Goal: Information Seeking & Learning: Learn about a topic

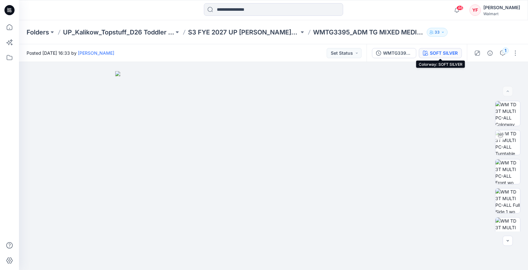
click at [428, 54] on button "SOFT SILVER" at bounding box center [440, 53] width 43 height 10
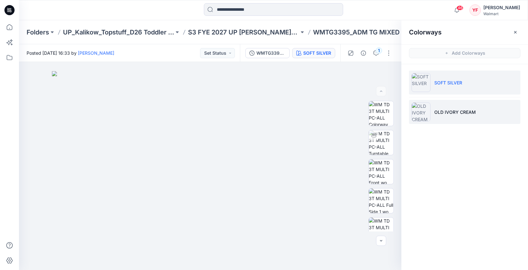
click at [439, 114] on p "OLD IVORY CREAM" at bounding box center [454, 112] width 41 height 7
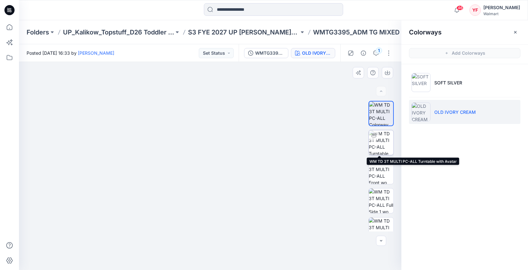
click at [385, 138] on img at bounding box center [381, 142] width 25 height 25
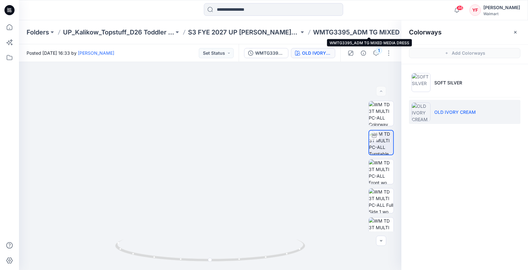
click at [374, 29] on p "WMTG3395_ADM TG MIXED MEDIA DRESS" at bounding box center [368, 32] width 111 height 9
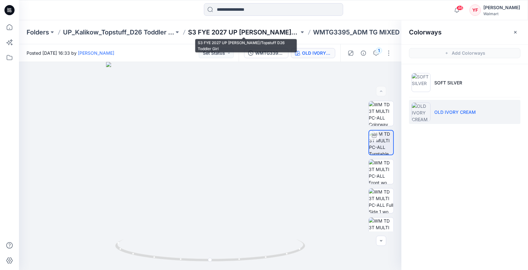
click at [284, 33] on p "S3 FYE 2027 UP [PERSON_NAME]/Topstuff D26 Toddler Girl" at bounding box center [243, 32] width 111 height 9
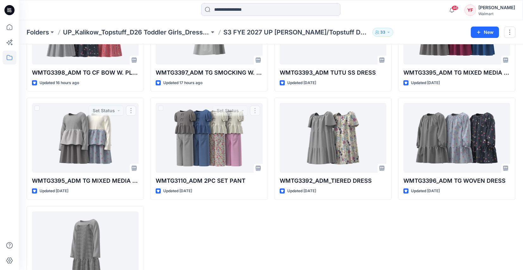
scroll to position [190, 0]
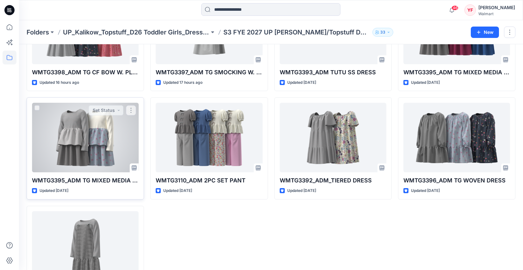
click at [98, 139] on div at bounding box center [85, 138] width 107 height 70
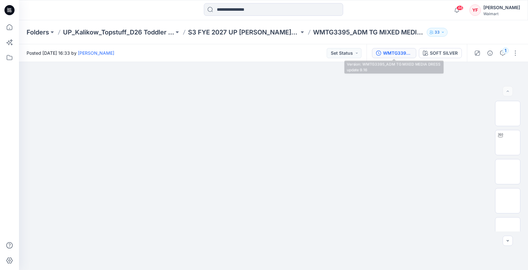
click at [394, 56] on button "WMTG3395_ADM TG MIXED MEDIA DRESS update 9.16" at bounding box center [394, 53] width 44 height 10
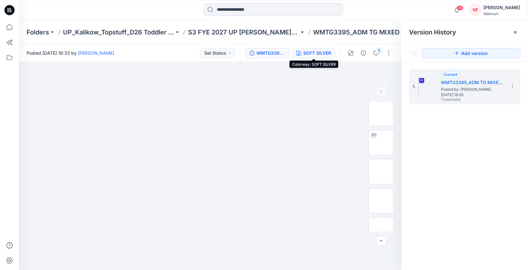
click at [300, 54] on icon "button" at bounding box center [298, 53] width 5 height 5
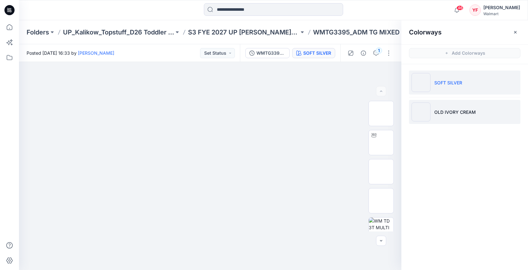
click at [437, 107] on li "OLD IVORY CREAM" at bounding box center [464, 112] width 111 height 24
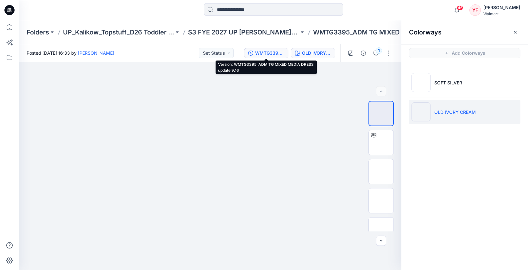
click at [274, 55] on div "WMTG3395_ADM TG MIXED MEDIA DRESS update 9.16" at bounding box center [269, 53] width 29 height 7
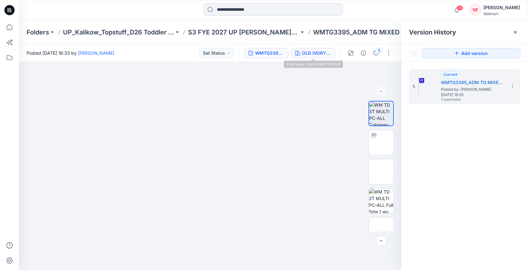
click at [327, 55] on div "OLD IVORY CREAM" at bounding box center [316, 53] width 29 height 7
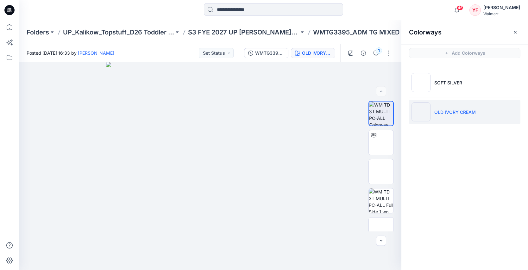
click at [461, 116] on li "OLD IVORY CREAM" at bounding box center [464, 112] width 111 height 24
click at [381, 143] on img at bounding box center [381, 143] width 0 height 0
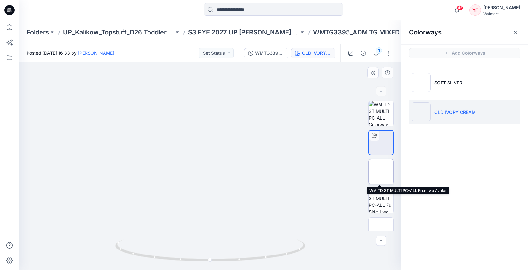
click at [381, 172] on img at bounding box center [381, 172] width 0 height 0
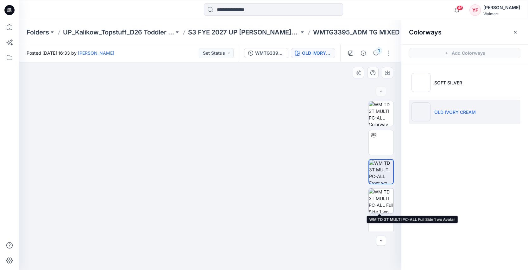
click at [383, 211] on img at bounding box center [381, 201] width 25 height 25
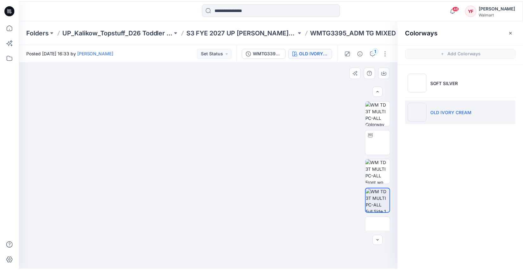
scroll to position [186, 0]
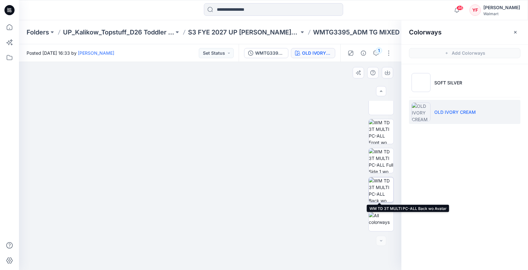
click at [386, 194] on img at bounding box center [381, 190] width 25 height 25
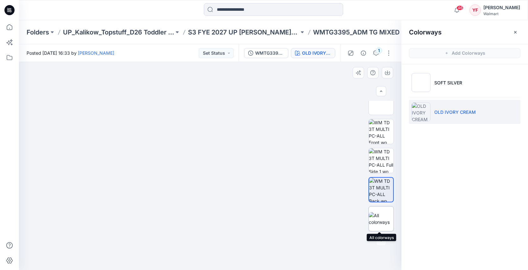
click at [384, 221] on img at bounding box center [381, 218] width 25 height 13
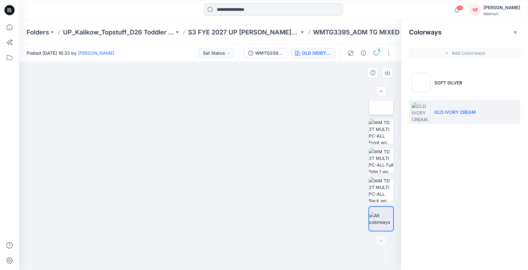
click at [381, 103] on img at bounding box center [381, 103] width 0 height 0
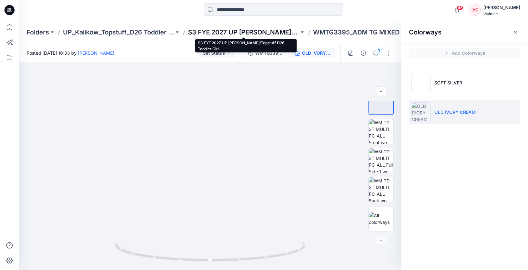
click at [232, 31] on p "S3 FYE 2027 UP [PERSON_NAME]/Topstuff D26 Toddler Girl" at bounding box center [243, 32] width 111 height 9
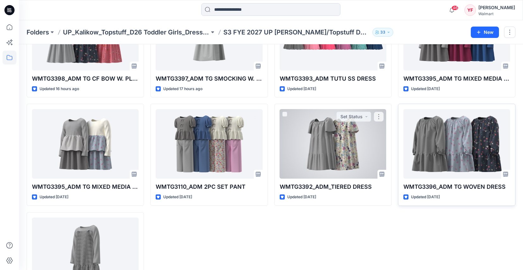
scroll to position [184, 0]
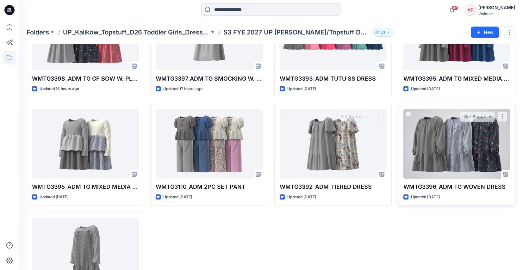
click at [426, 159] on div at bounding box center [457, 144] width 107 height 70
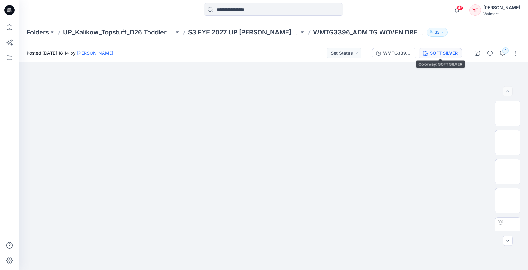
click at [436, 52] on div "SOFT SILVER" at bounding box center [444, 53] width 28 height 7
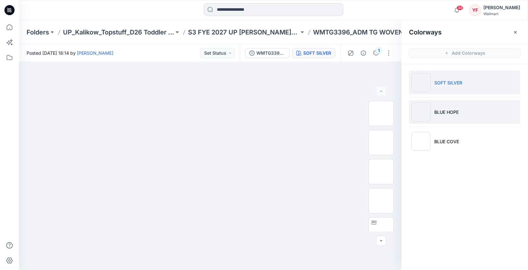
click at [461, 119] on li "BLUE HOPE" at bounding box center [464, 112] width 111 height 24
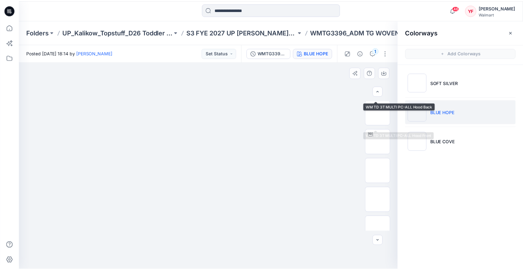
scroll to position [128, 0]
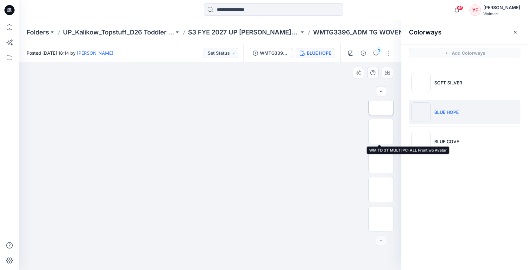
click at [381, 103] on img at bounding box center [381, 103] width 0 height 0
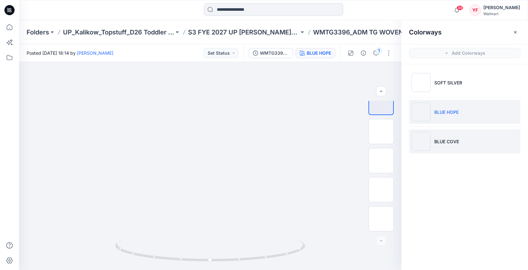
click at [446, 140] on p "BLUE COVE" at bounding box center [446, 141] width 25 height 7
click at [431, 139] on li "BLUE COVE" at bounding box center [464, 142] width 111 height 24
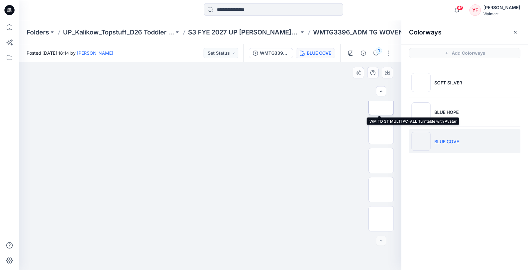
click at [381, 103] on img at bounding box center [381, 103] width 0 height 0
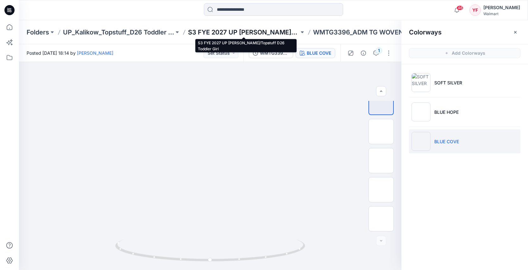
click at [276, 29] on p "S3 FYE 2027 UP [PERSON_NAME]/Topstuff D26 Toddler Girl" at bounding box center [243, 32] width 111 height 9
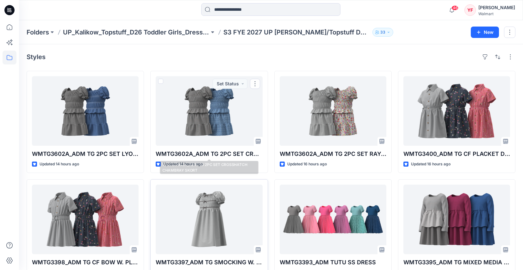
click at [217, 198] on div at bounding box center [209, 220] width 107 height 70
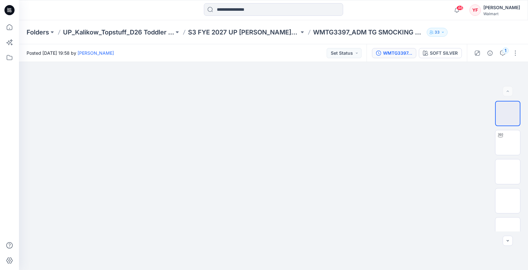
click at [398, 55] on div "WMTG3397_ADM TG CF BOW DRESS" at bounding box center [397, 53] width 29 height 7
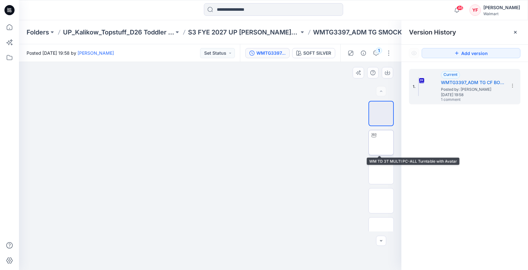
click at [381, 143] on img at bounding box center [381, 143] width 0 height 0
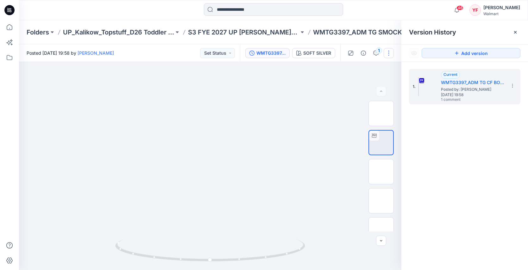
click at [389, 56] on button "button" at bounding box center [389, 53] width 10 height 10
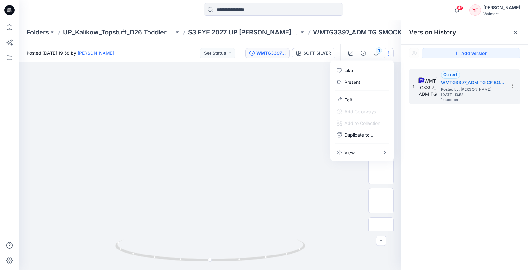
click at [328, 185] on div at bounding box center [210, 166] width 383 height 208
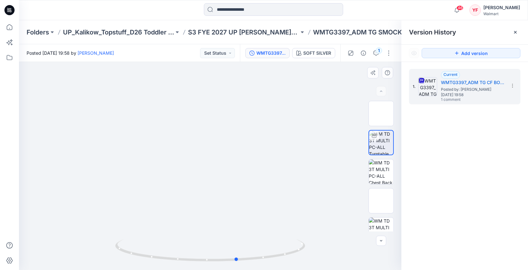
drag, startPoint x: 247, startPoint y: 112, endPoint x: 275, endPoint y: 114, distance: 27.3
click at [275, 114] on div at bounding box center [210, 166] width 383 height 208
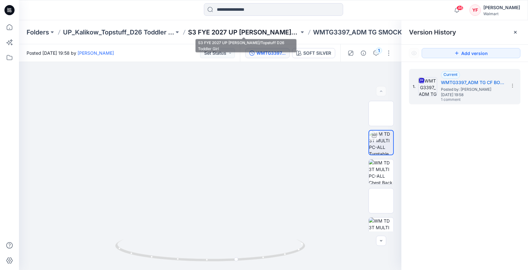
click at [279, 34] on p "S3 FYE 2027 UP [PERSON_NAME]/Topstuff D26 Toddler Girl" at bounding box center [243, 32] width 111 height 9
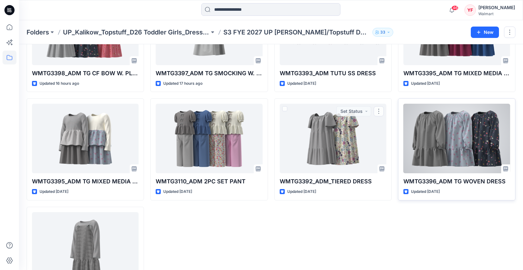
scroll to position [190, 0]
click at [427, 142] on div at bounding box center [457, 139] width 107 height 70
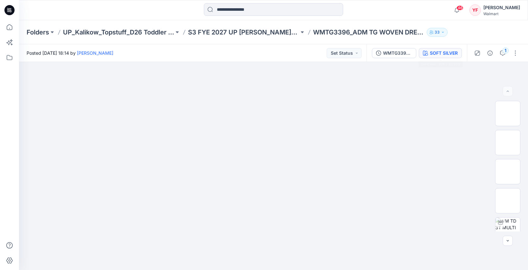
click at [440, 53] on div "SOFT SILVER" at bounding box center [444, 53] width 28 height 7
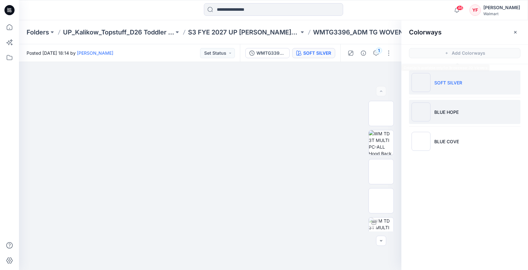
click at [445, 123] on li "BLUE HOPE" at bounding box center [464, 112] width 111 height 24
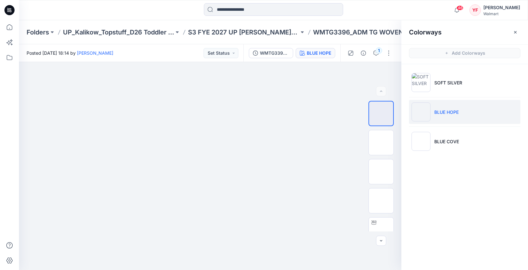
click at [444, 114] on p "BLUE HOPE" at bounding box center [446, 112] width 24 height 7
click at [374, 222] on icon at bounding box center [373, 222] width 5 height 5
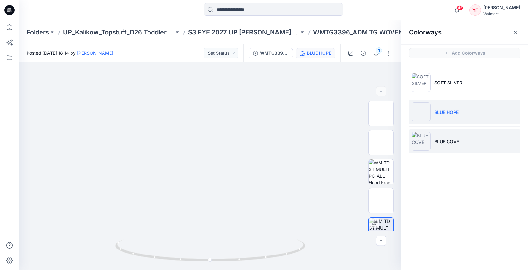
click at [436, 144] on p "BLUE COVE" at bounding box center [446, 141] width 25 height 7
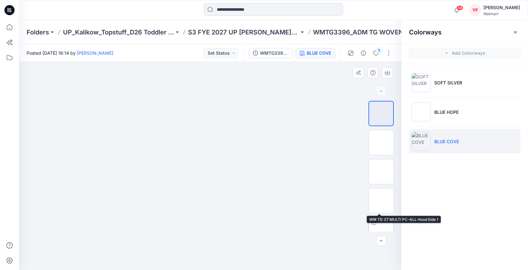
click at [381, 230] on img at bounding box center [381, 230] width 0 height 0
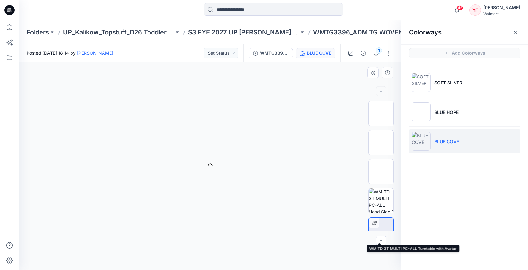
click at [381, 230] on img at bounding box center [381, 230] width 0 height 0
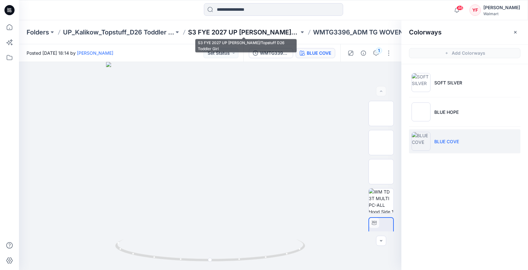
click at [272, 28] on p "S3 FYE 2027 UP [PERSON_NAME]/Topstuff D26 Toddler Girl" at bounding box center [243, 32] width 111 height 9
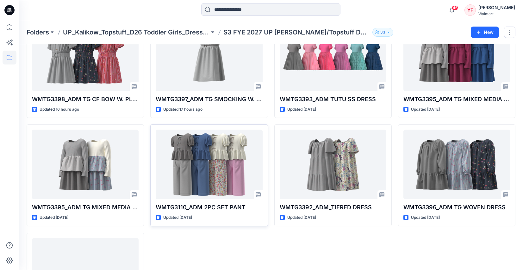
scroll to position [181, 0]
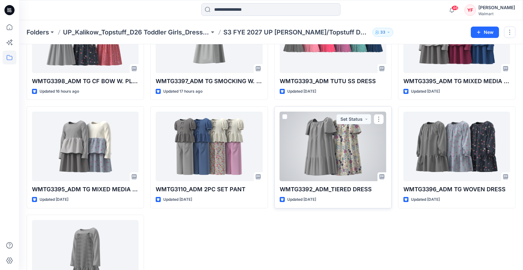
click at [331, 155] on div at bounding box center [333, 147] width 107 height 70
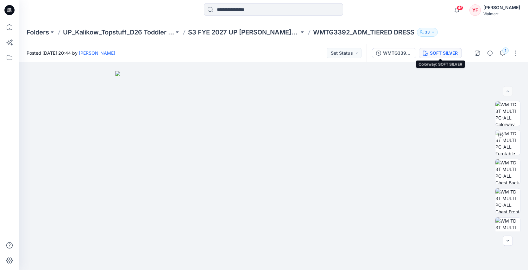
click at [443, 55] on div "SOFT SILVER" at bounding box center [444, 53] width 28 height 7
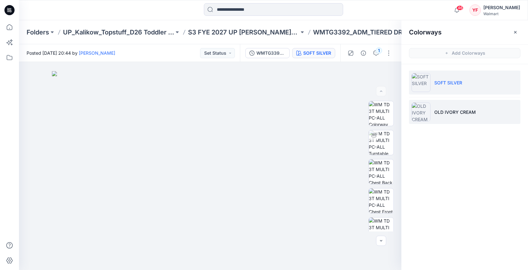
click at [447, 117] on li "OLD IVORY CREAM" at bounding box center [464, 112] width 111 height 24
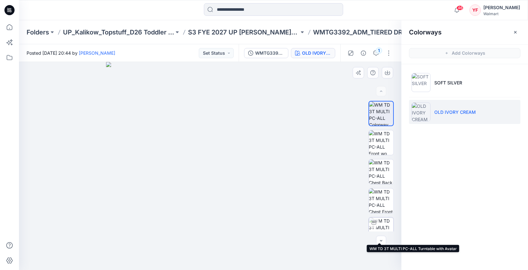
click at [376, 228] on img at bounding box center [381, 230] width 25 height 25
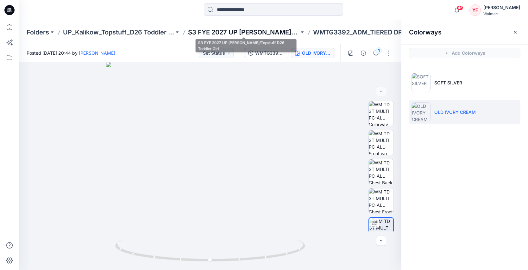
click at [268, 36] on p "S3 FYE 2027 UP [PERSON_NAME]/Topstuff D26 Toddler Girl" at bounding box center [243, 32] width 111 height 9
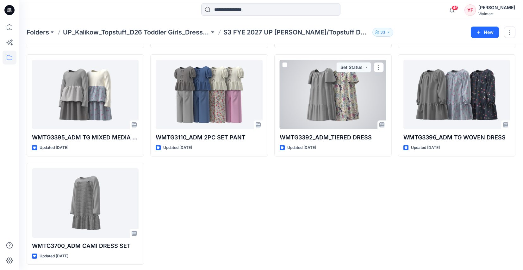
scroll to position [236, 0]
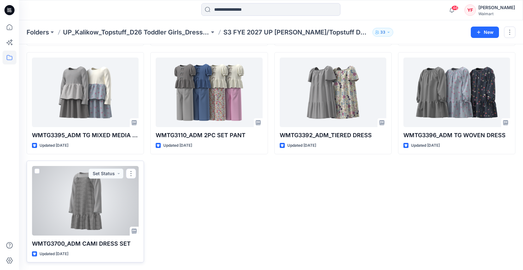
click at [82, 190] on div at bounding box center [85, 201] width 107 height 70
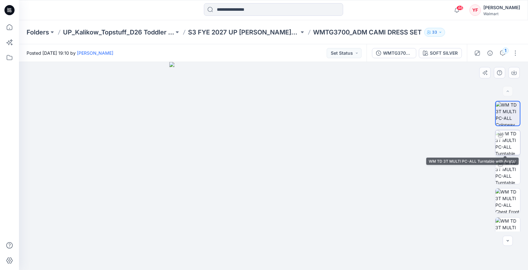
click at [515, 147] on img at bounding box center [508, 142] width 25 height 25
